Goal: Task Accomplishment & Management: Use online tool/utility

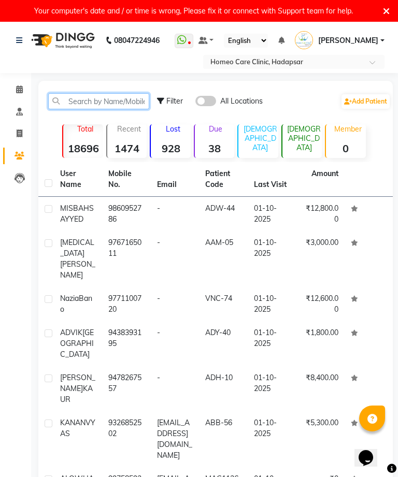
click at [128, 102] on input "text" at bounding box center [98, 101] width 101 height 16
type input "0"
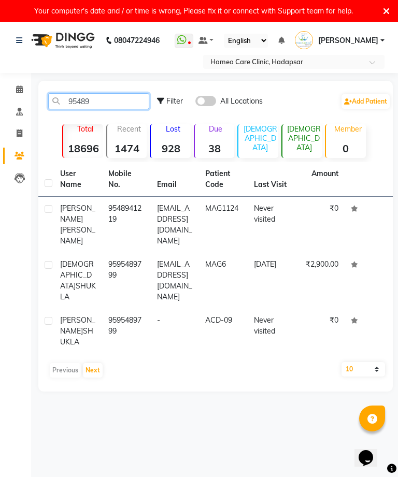
type input "95489"
click at [123, 217] on td "9548941219" at bounding box center [126, 225] width 48 height 56
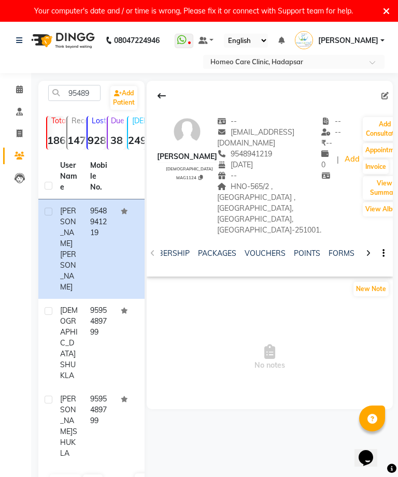
click at [343, 249] on link "FORMS" at bounding box center [342, 253] width 26 height 9
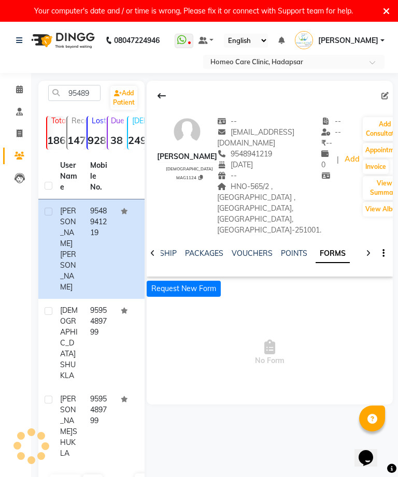
scroll to position [0, 238]
click at [209, 281] on button "Request New Form" at bounding box center [184, 289] width 74 height 16
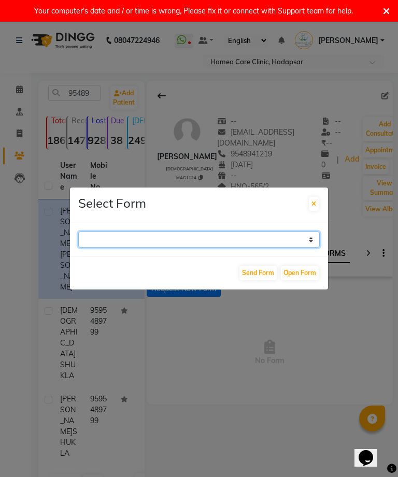
click at [305, 248] on select "Case Taking Form" at bounding box center [199, 240] width 242 height 16
select select "196"
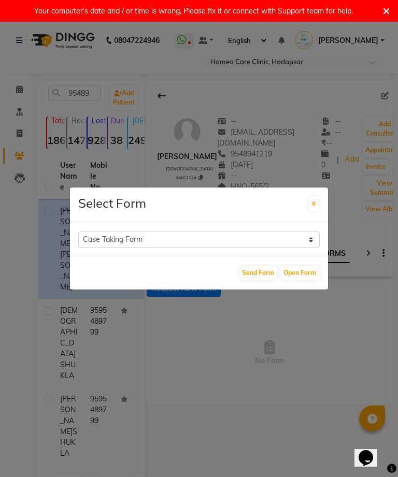
click at [310, 280] on button "Open Form" at bounding box center [300, 273] width 38 height 15
select select
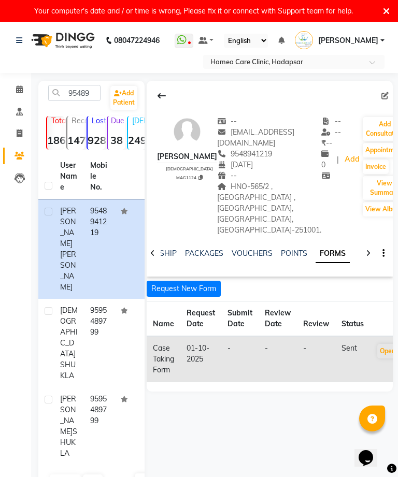
click at [386, 344] on button "Open" at bounding box center [387, 351] width 21 height 15
